Goal: Task Accomplishment & Management: Manage account settings

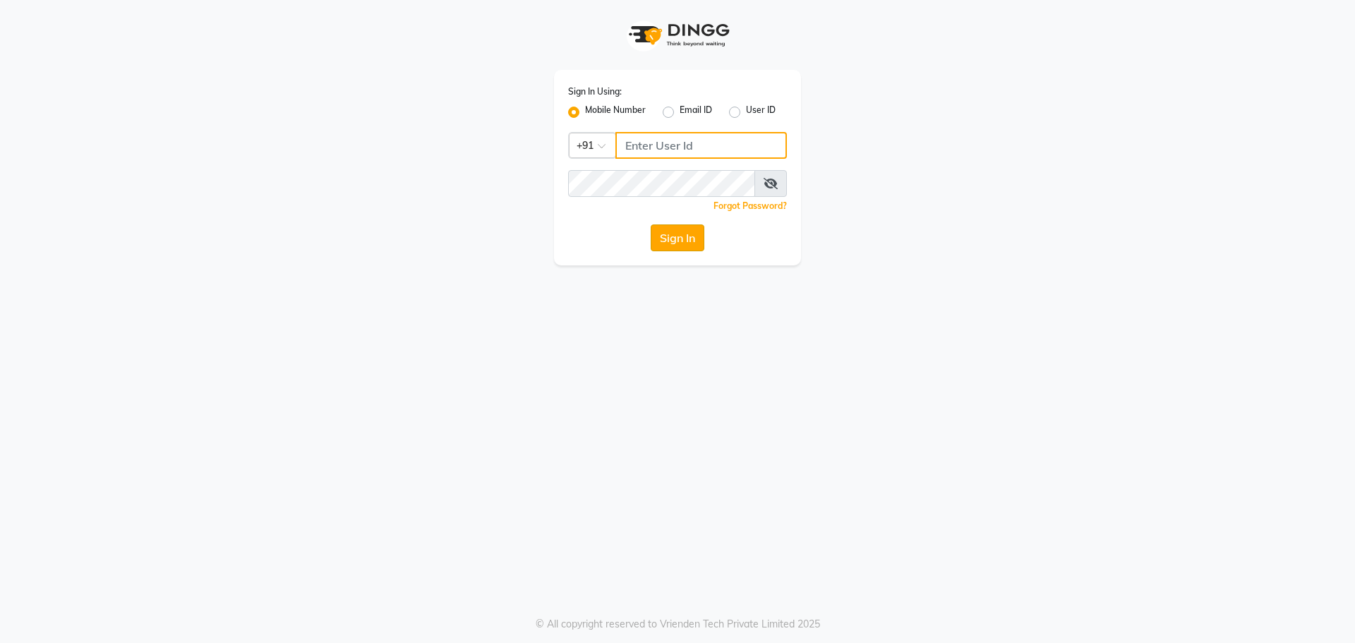
type input "7768950777"
click at [677, 236] on button "Sign In" at bounding box center [678, 237] width 54 height 27
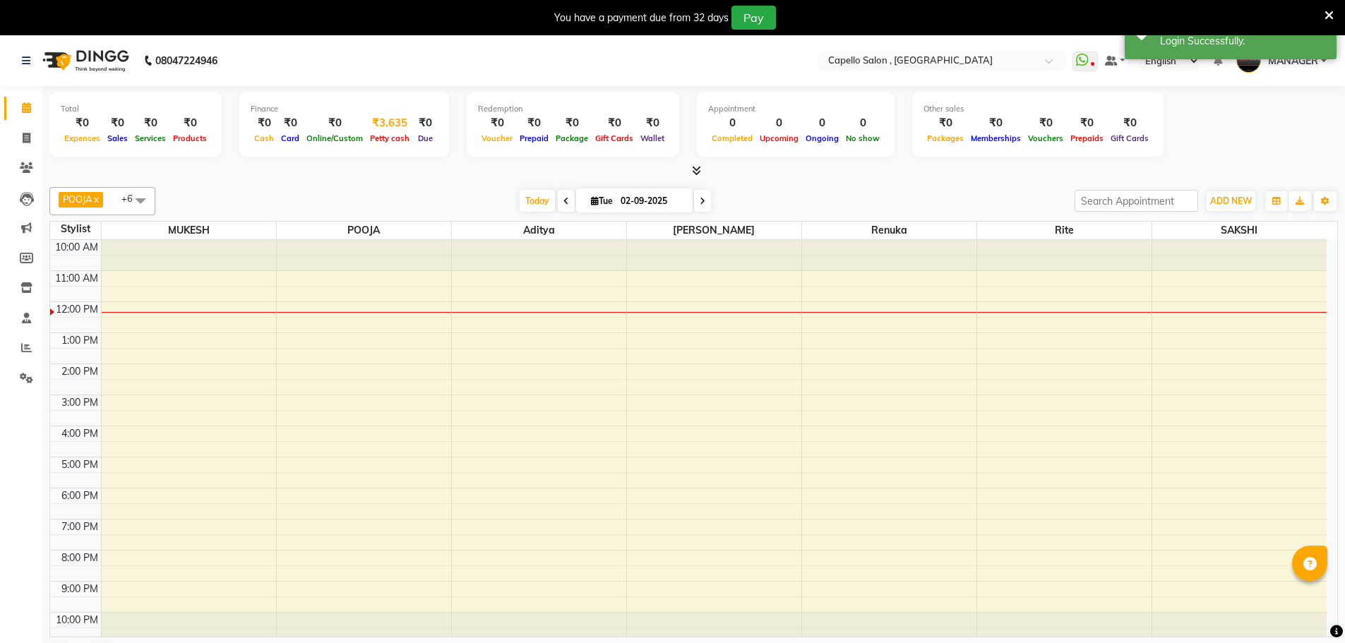
click at [392, 126] on div "₹3,635" at bounding box center [389, 123] width 47 height 16
select select "2274"
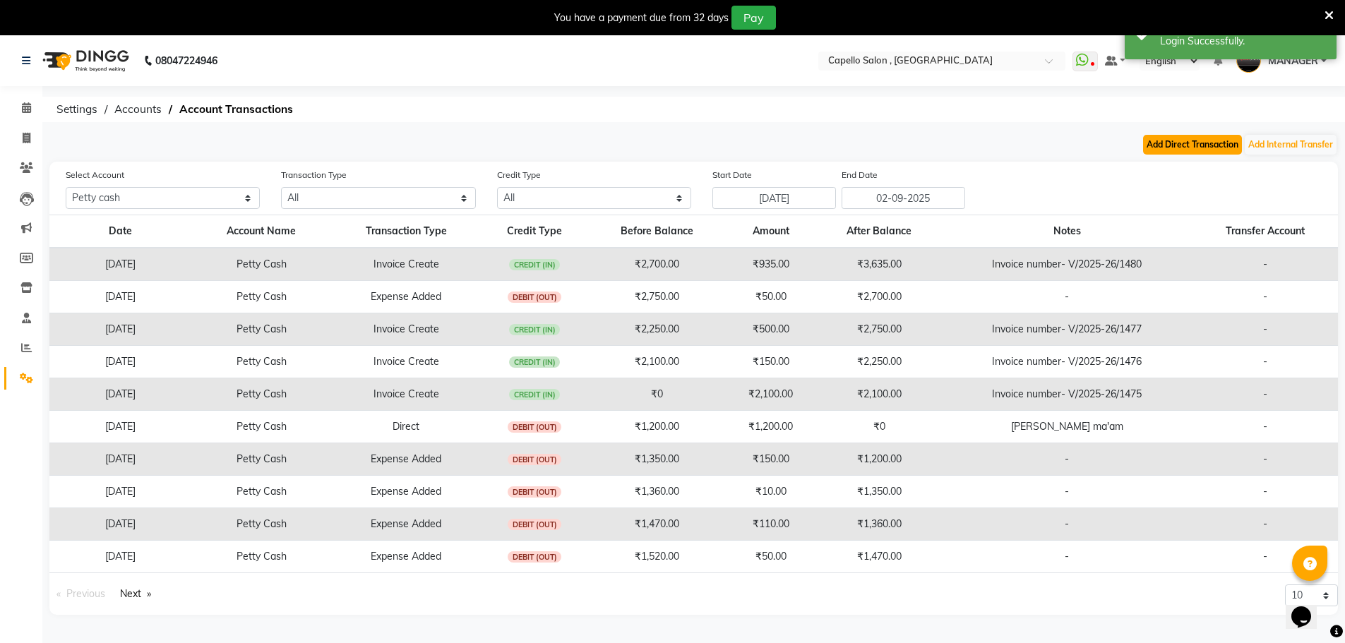
click at [1168, 143] on button "Add Direct Transaction" at bounding box center [1192, 145] width 99 height 20
select select "direct"
select select "2274"
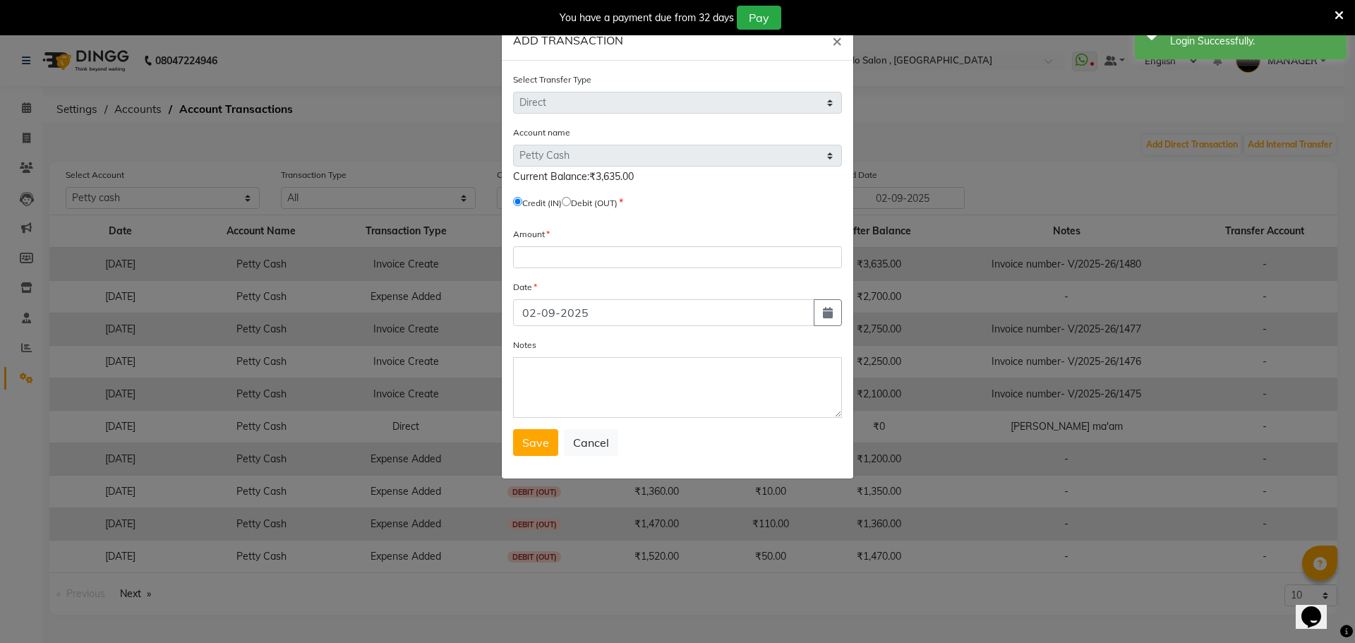
click at [571, 202] on input "radio" at bounding box center [566, 201] width 9 height 9
radio input "true"
click at [623, 260] on input "number" at bounding box center [677, 257] width 329 height 22
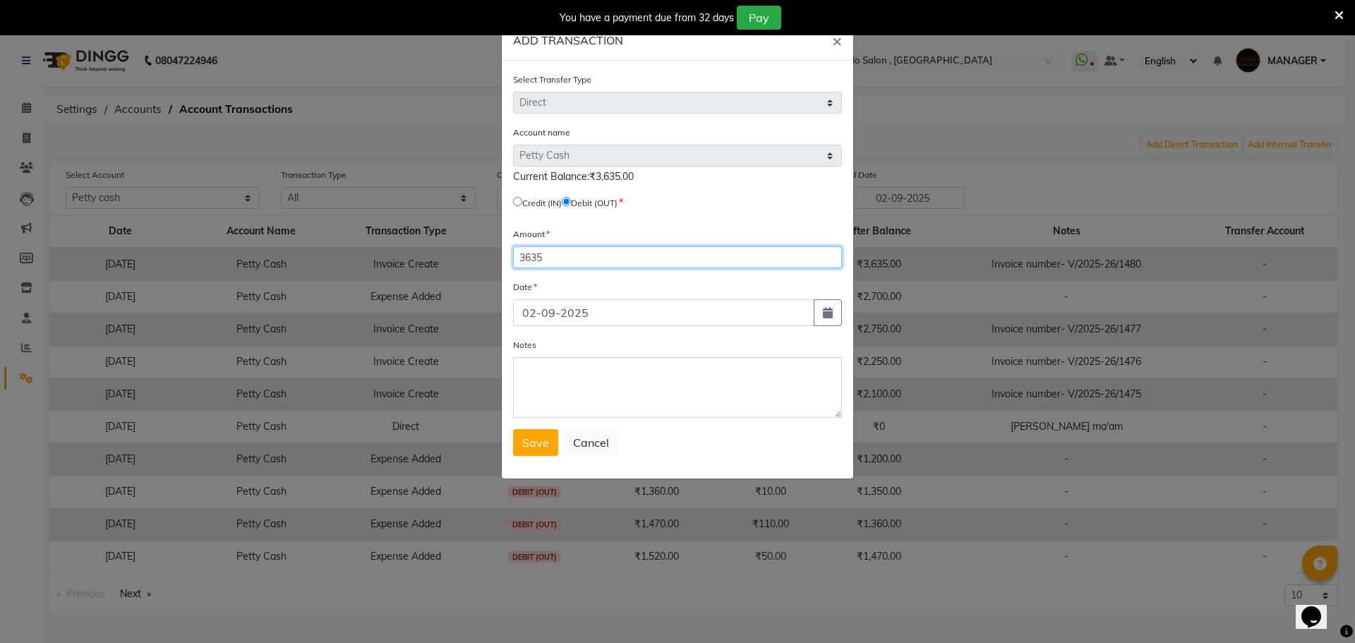
type input "3635"
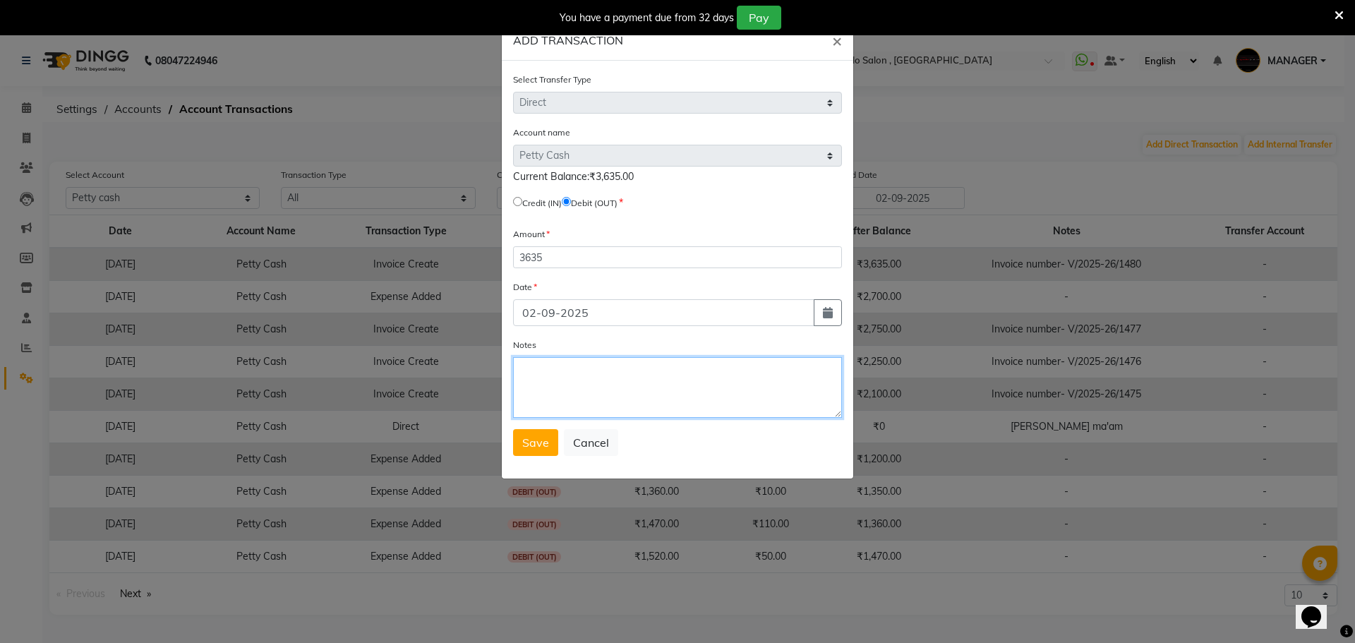
click at [645, 390] on textarea "Notes" at bounding box center [677, 387] width 329 height 61
type textarea "[PERSON_NAME] ma'am"
click at [534, 443] on span "Save" at bounding box center [535, 442] width 27 height 14
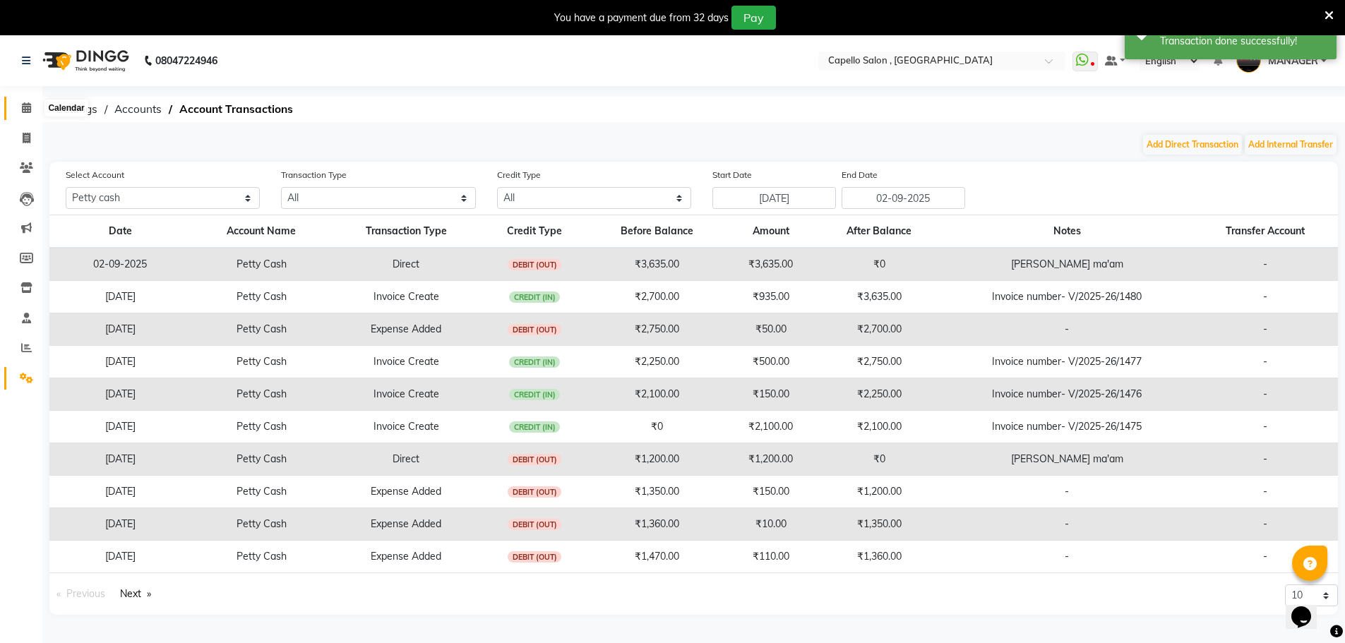
click at [34, 111] on span at bounding box center [26, 108] width 25 height 16
